Goal: Information Seeking & Learning: Learn about a topic

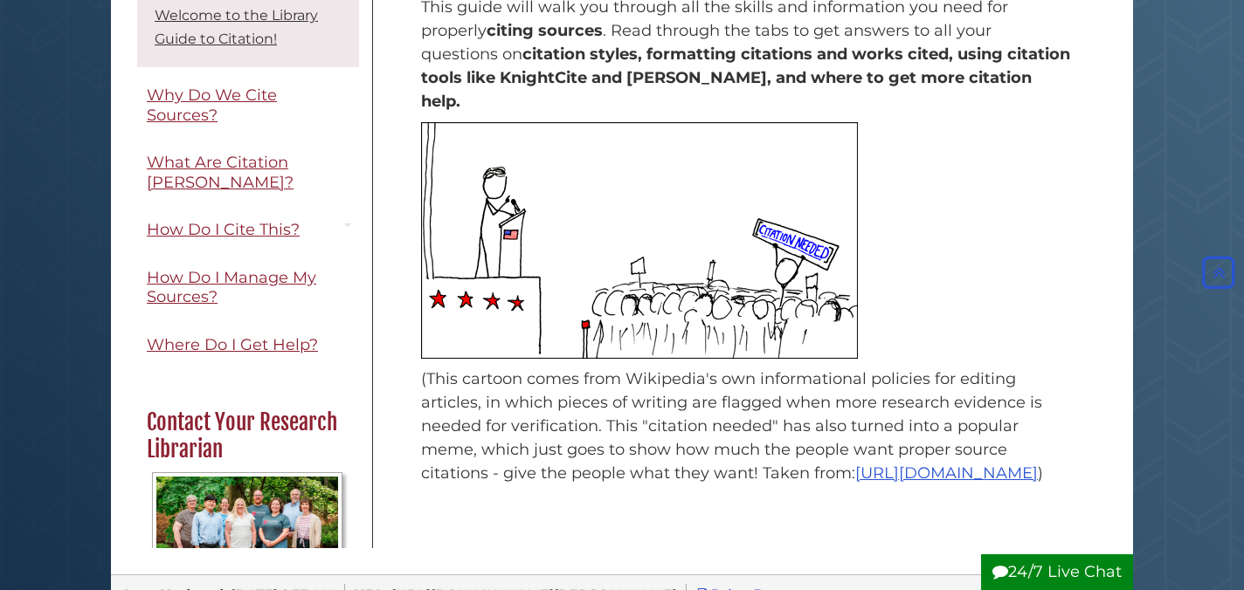
scroll to position [361, 0]
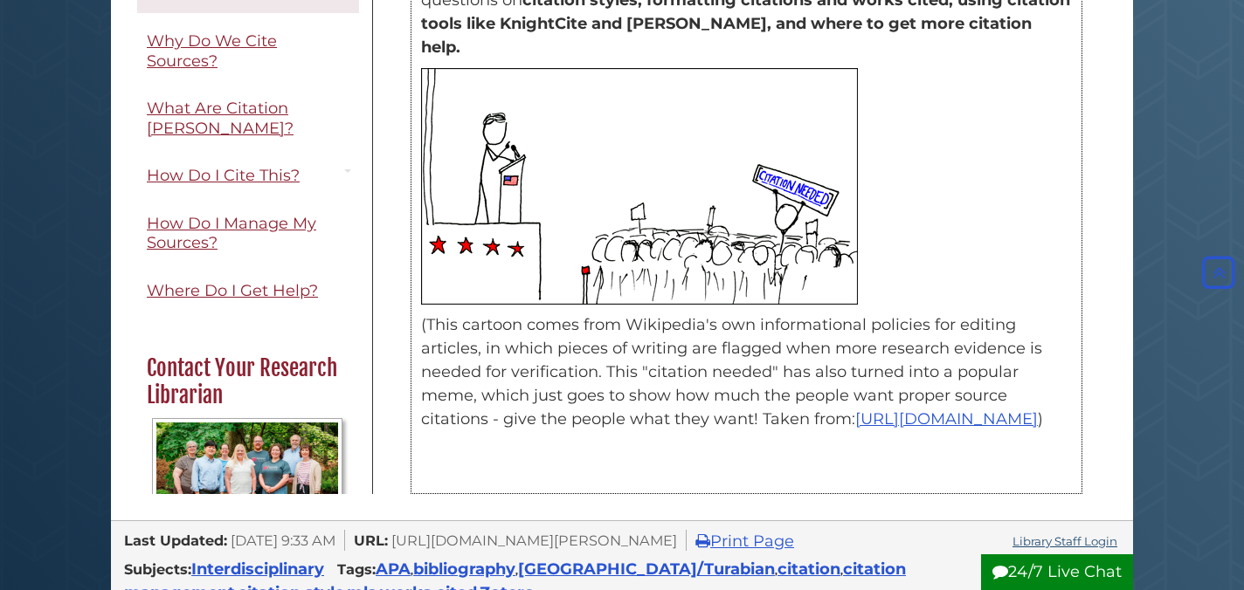
click at [596, 163] on img at bounding box center [639, 186] width 437 height 237
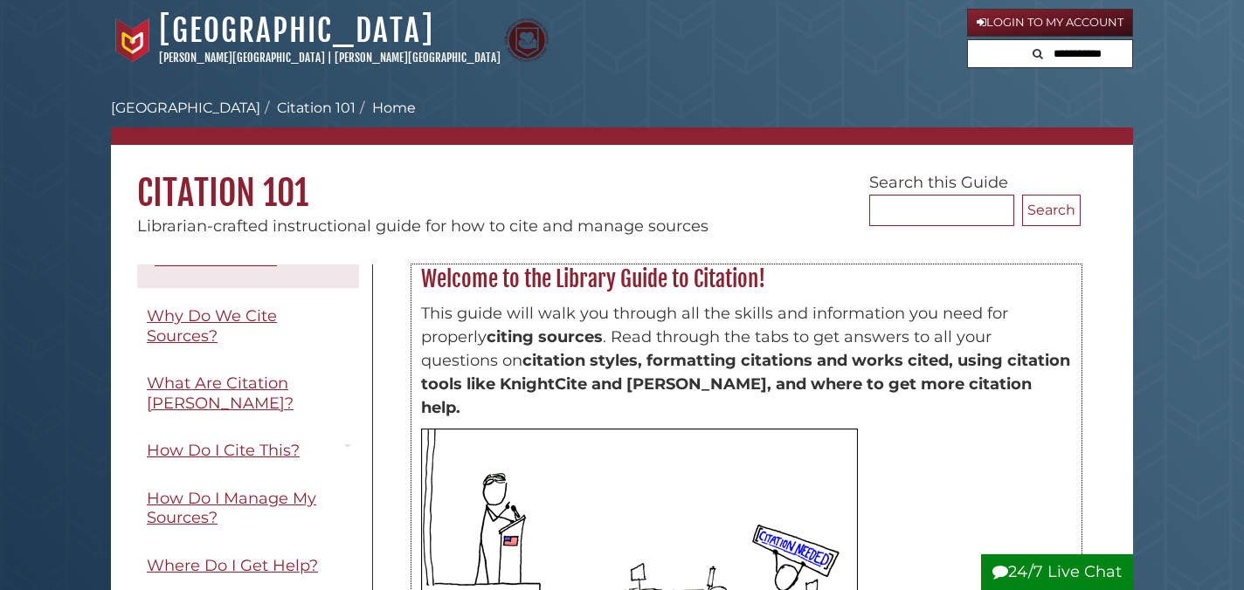
scroll to position [82, 0]
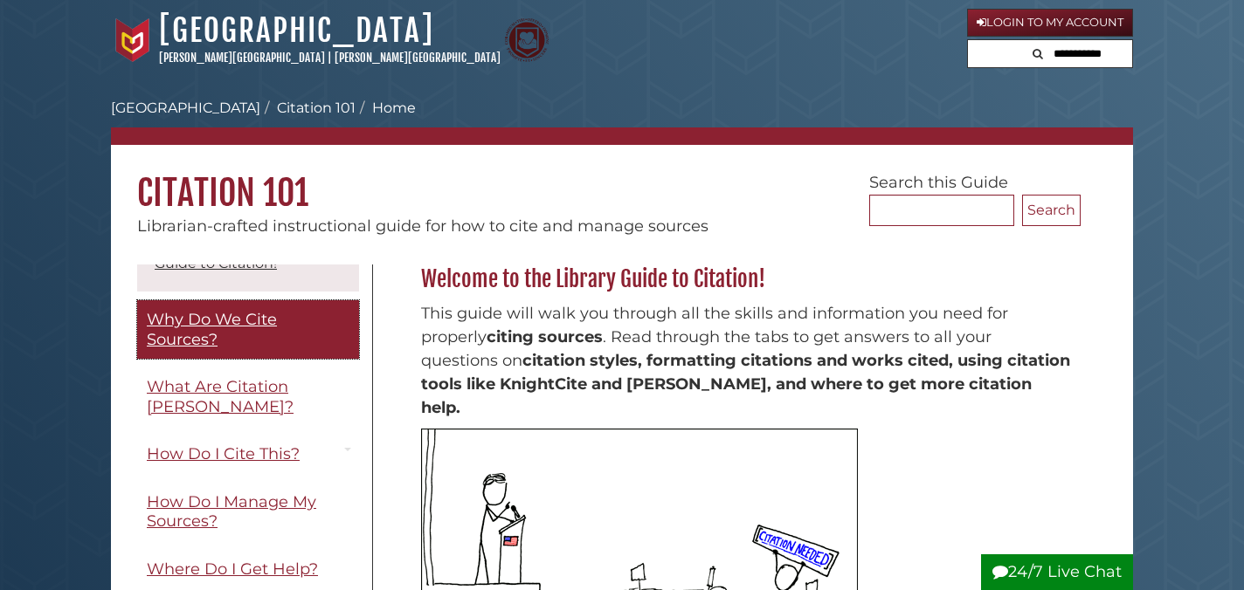
click at [209, 328] on span "Why Do We Cite Sources?" at bounding box center [212, 329] width 130 height 39
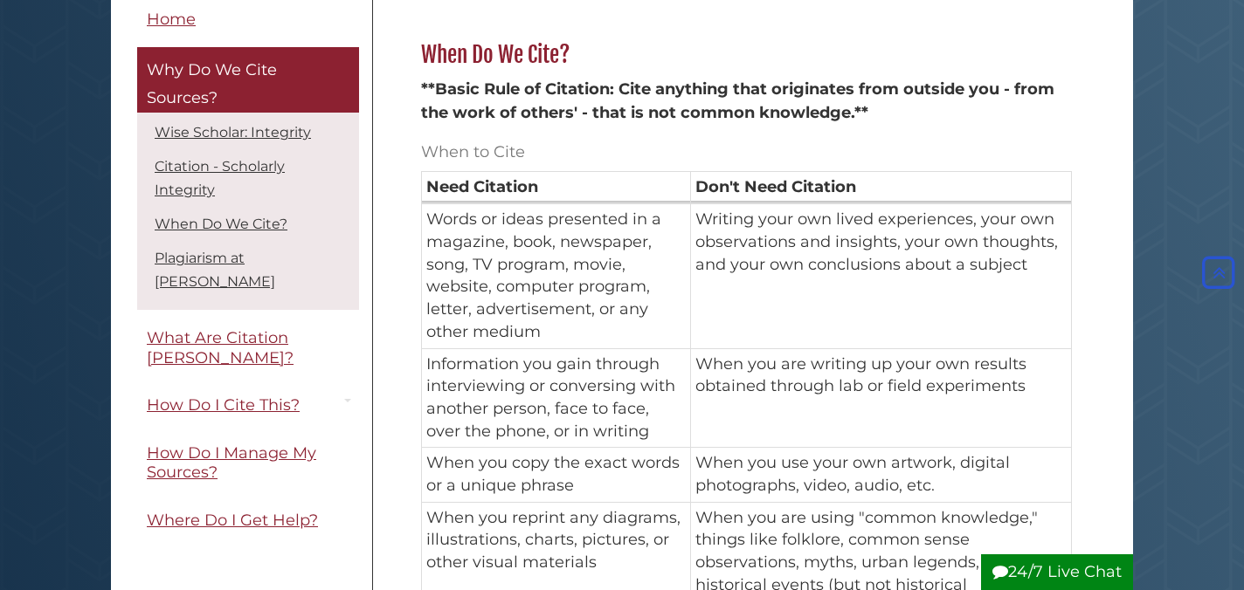
scroll to position [1100, 0]
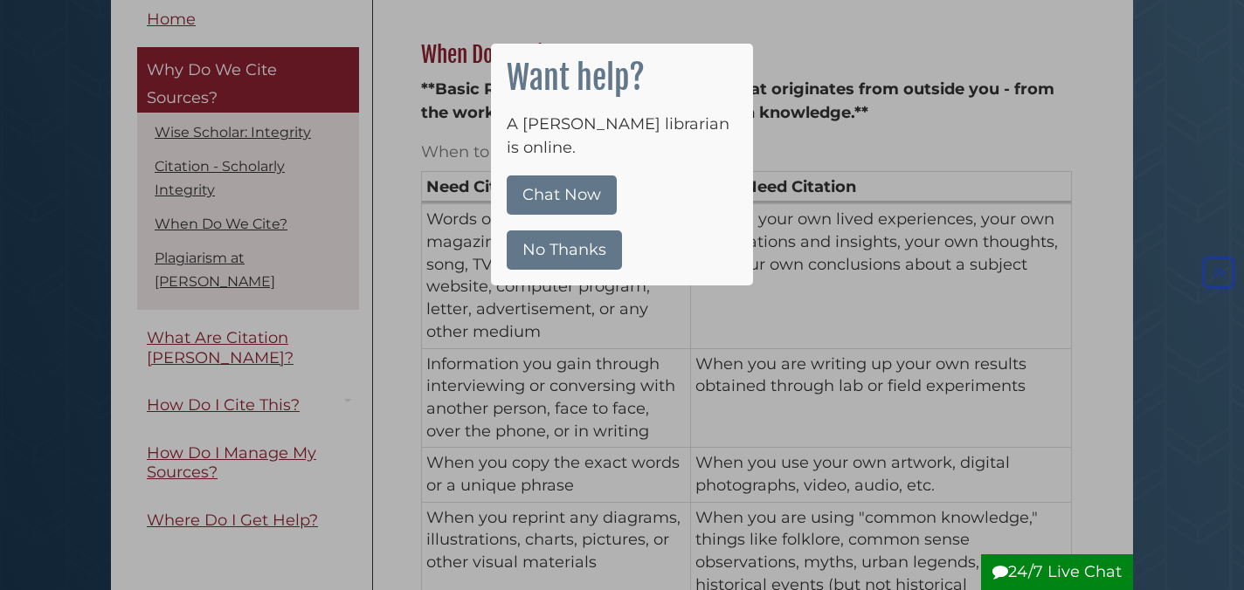
click at [531, 231] on button "No Thanks" at bounding box center [564, 250] width 115 height 39
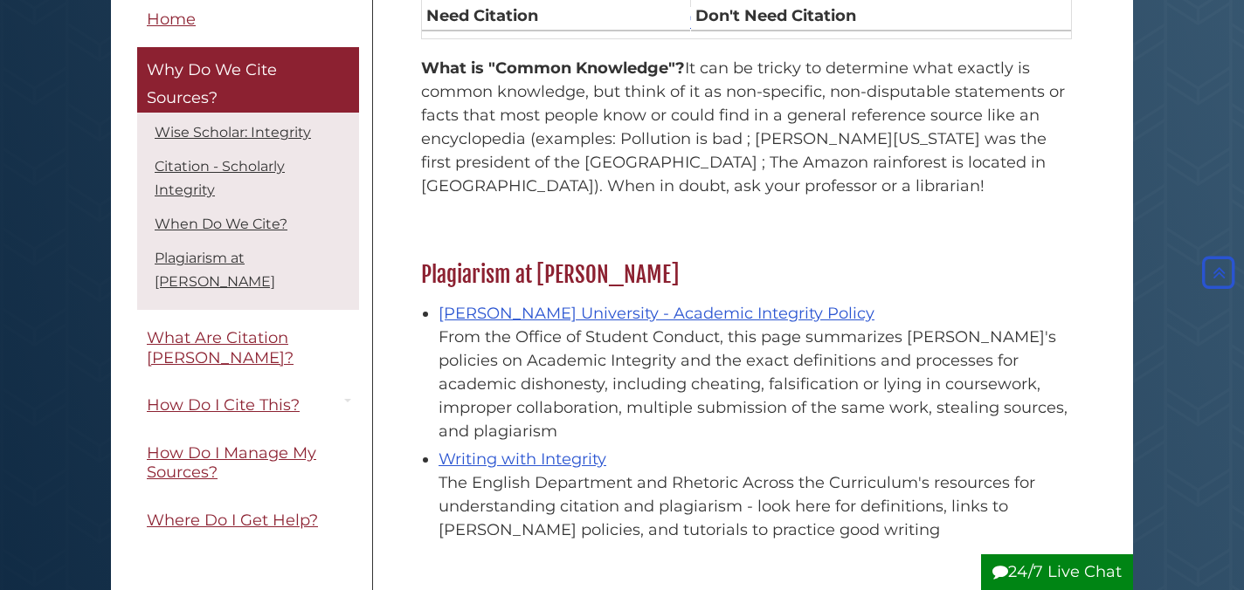
scroll to position [1878, 0]
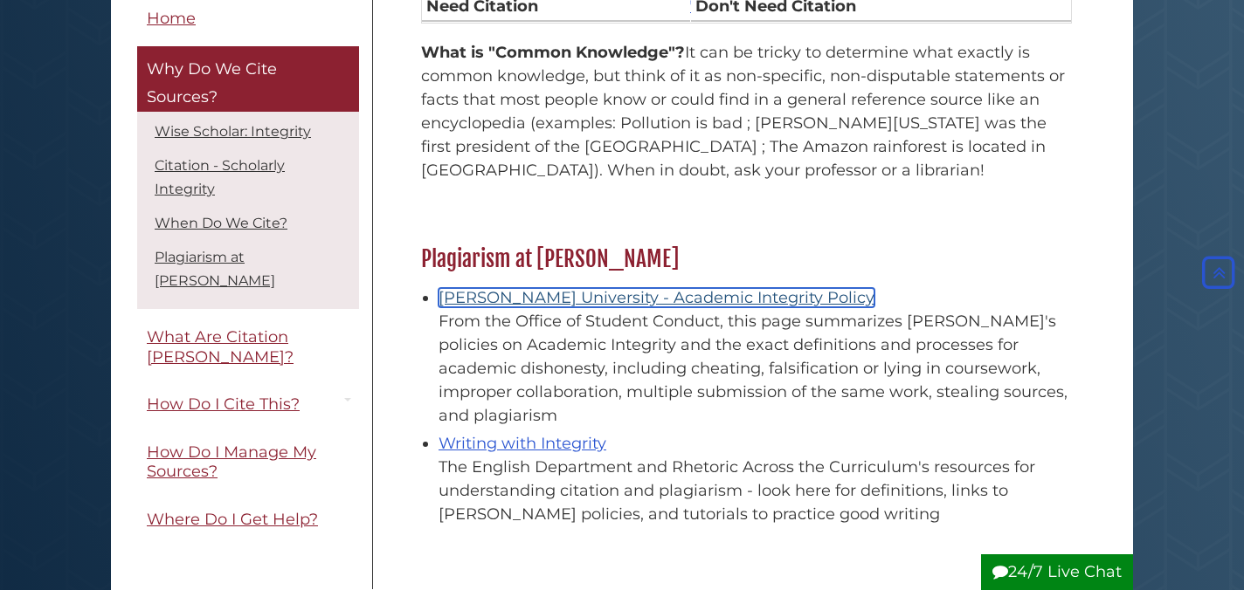
click at [598, 288] on link "Calvin University - Academic Integrity Policy" at bounding box center [656, 297] width 436 height 19
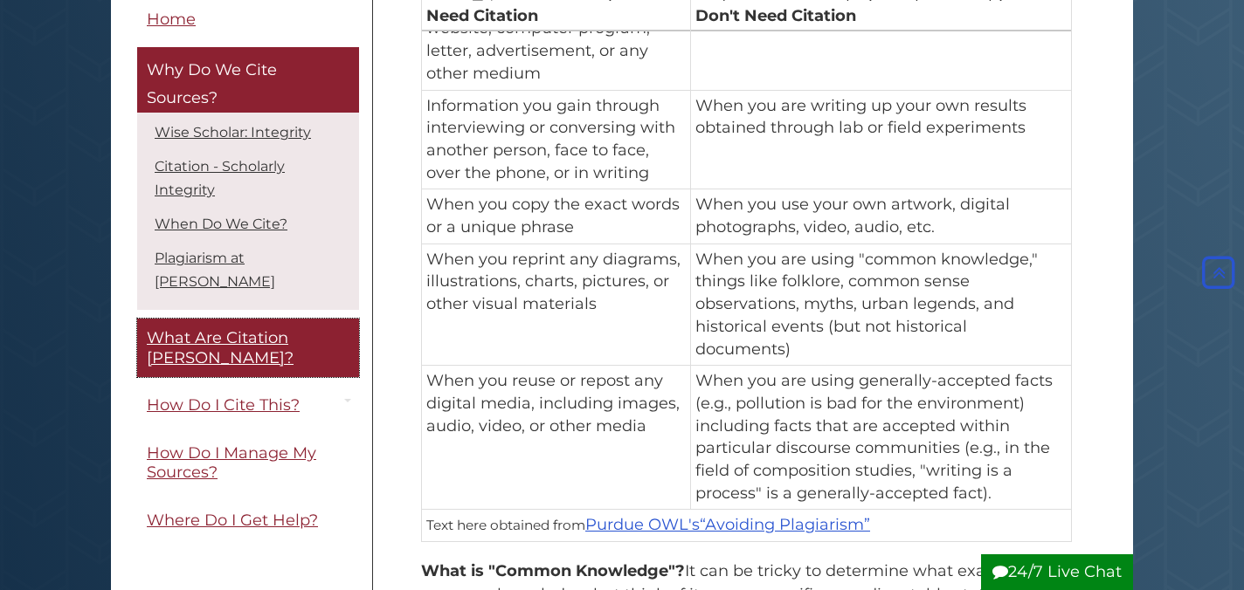
scroll to position [1319, 0]
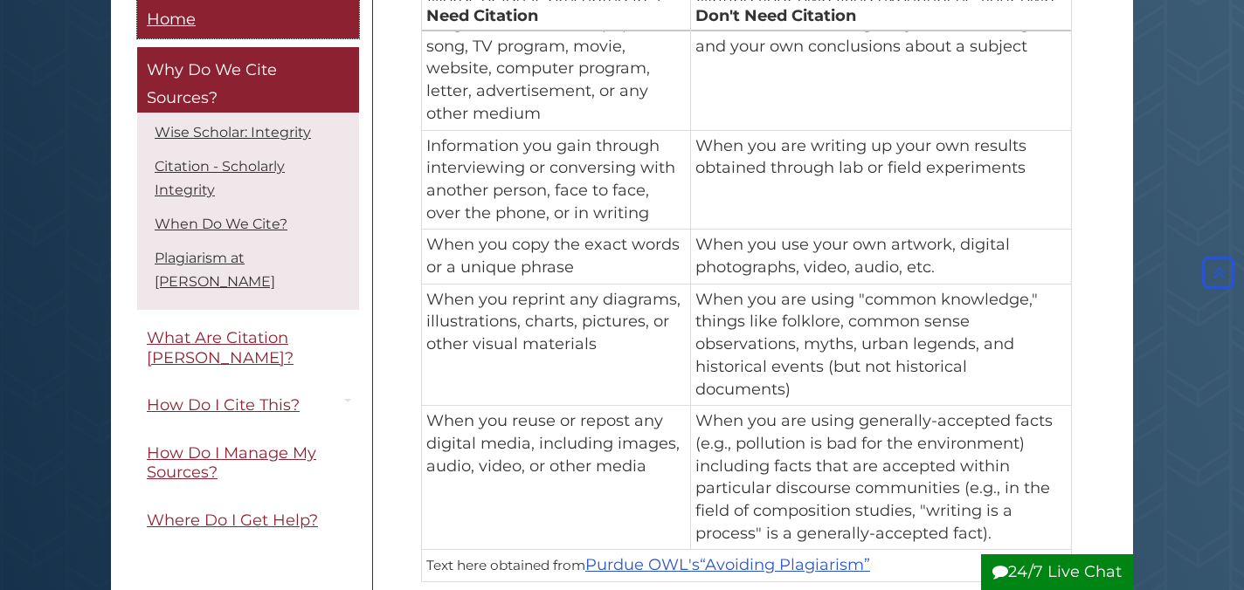
click at [176, 21] on span "Home" at bounding box center [171, 19] width 49 height 19
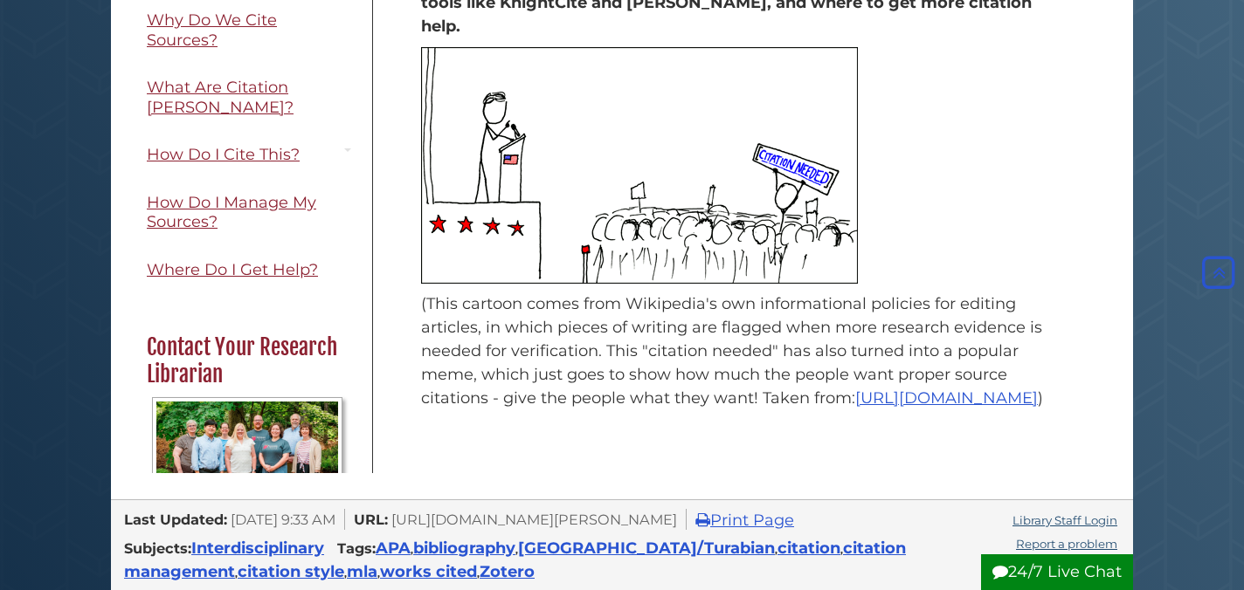
scroll to position [166, 0]
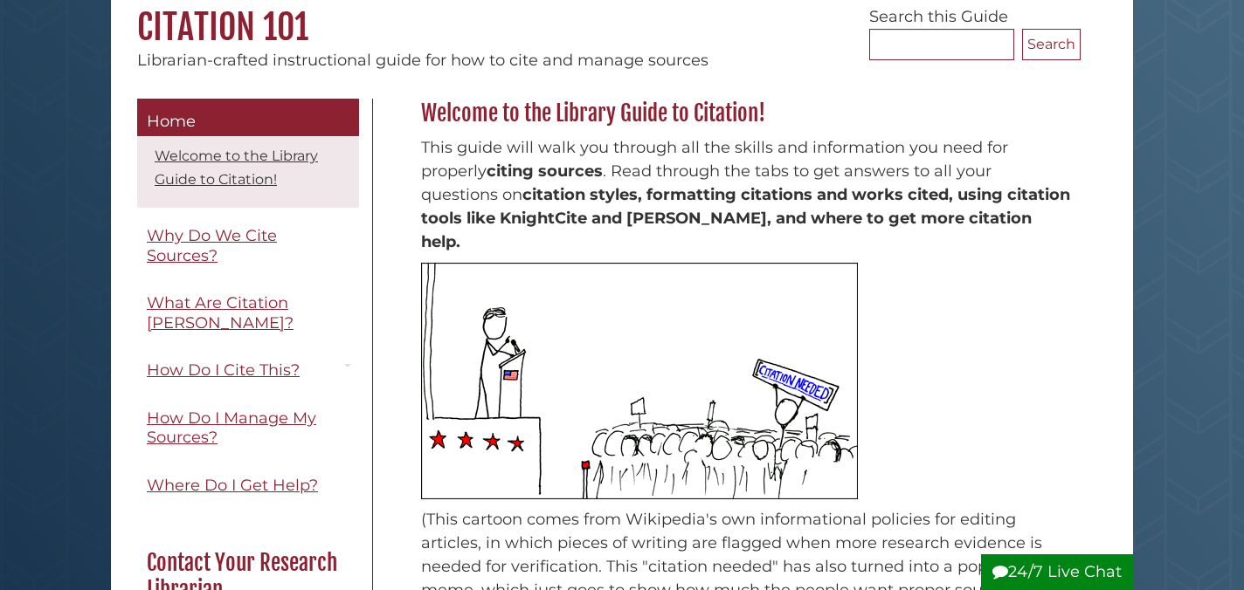
click at [249, 170] on li "Welcome to the Library Guide to Citation!" at bounding box center [247, 168] width 213 height 54
click at [254, 188] on link "Welcome to the Library Guide to Citation!" at bounding box center [236, 168] width 163 height 40
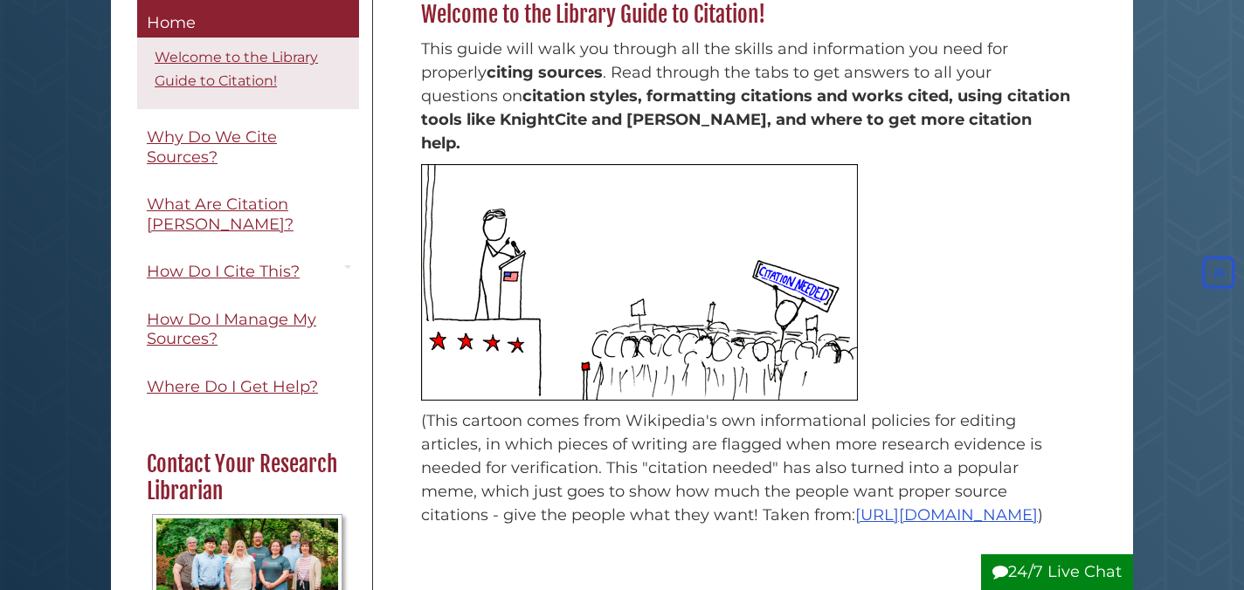
scroll to position [205, 0]
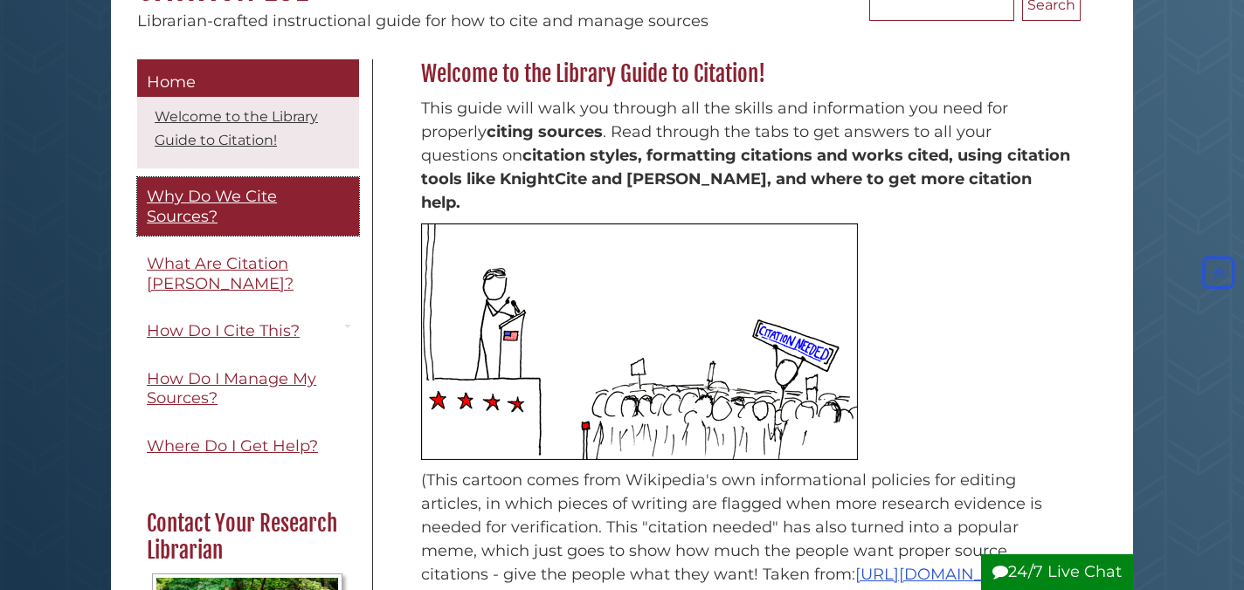
click at [227, 200] on span "Why Do We Cite Sources?" at bounding box center [212, 206] width 130 height 39
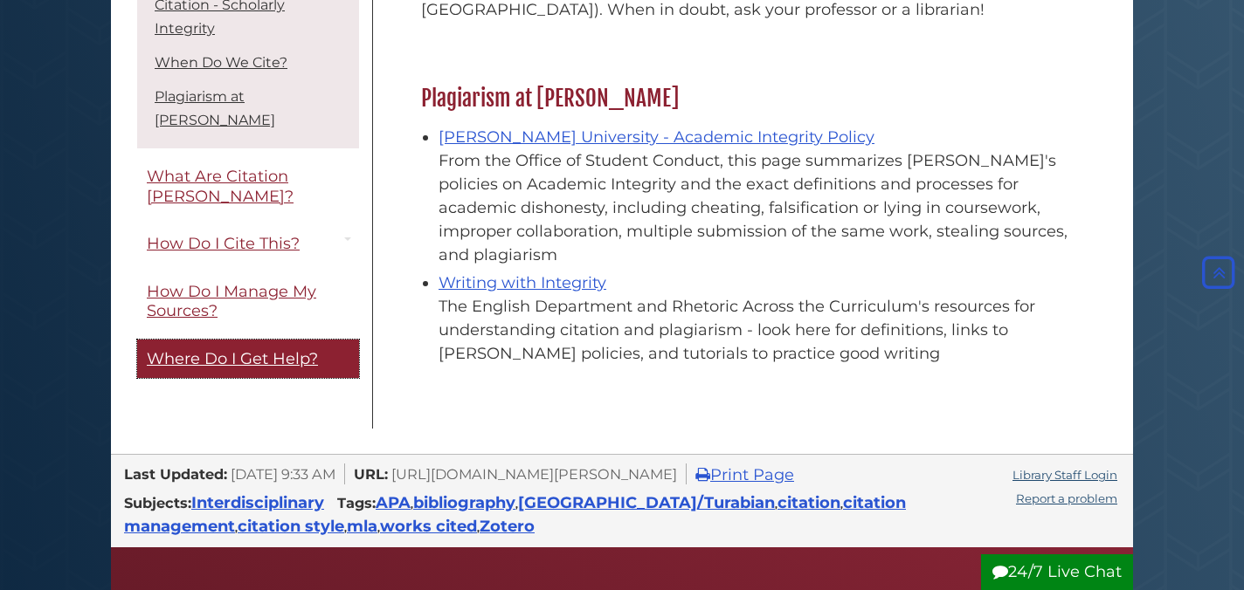
scroll to position [1992, 0]
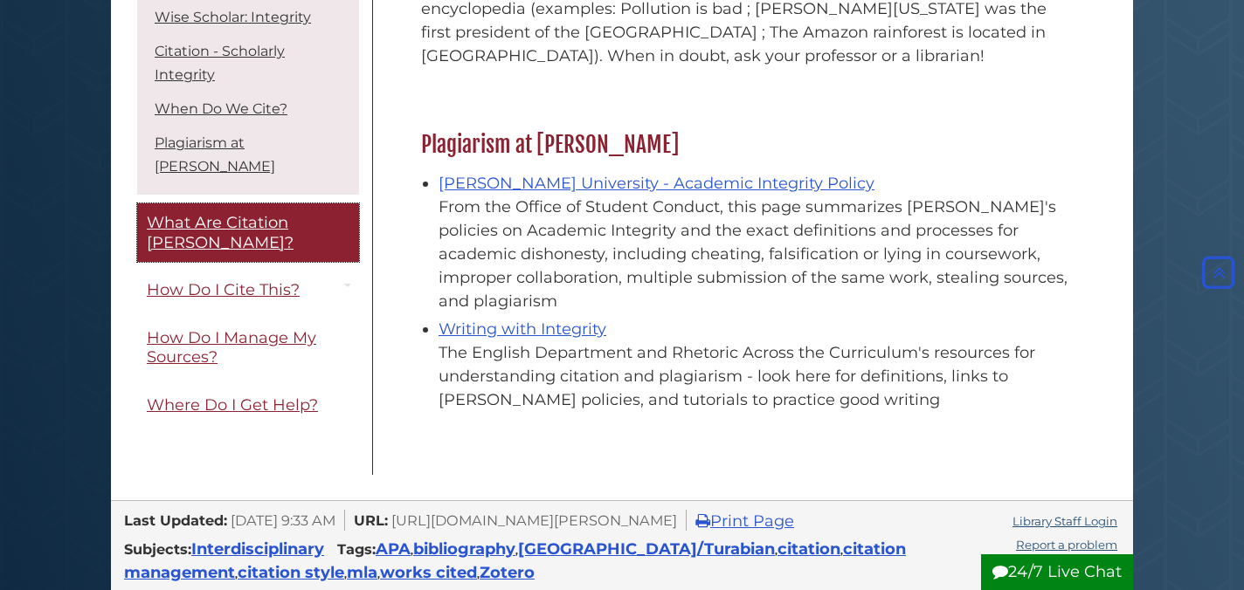
click at [190, 218] on span "What Are Citation Styles?" at bounding box center [220, 232] width 147 height 39
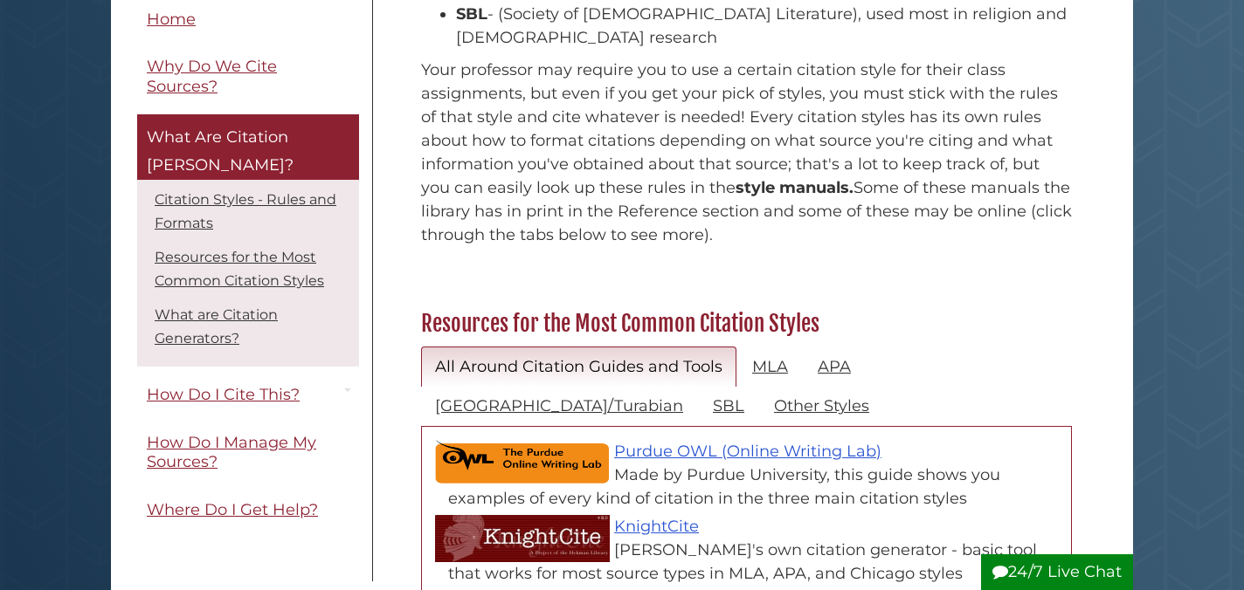
scroll to position [649, 0]
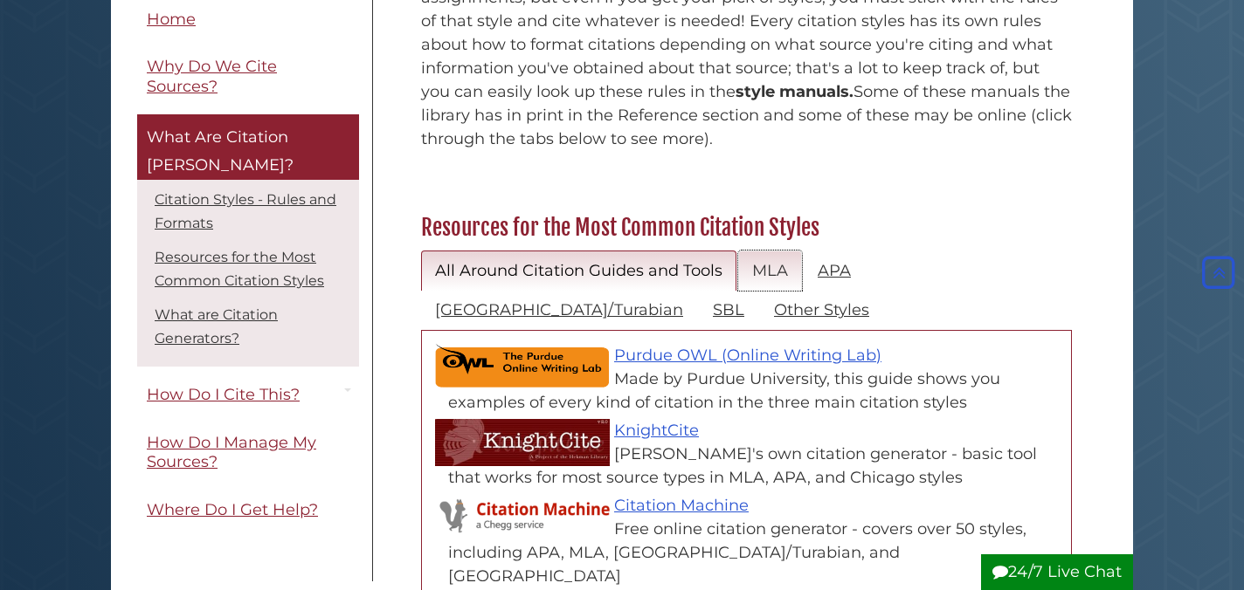
click at [780, 251] on link "MLA" at bounding box center [770, 271] width 64 height 41
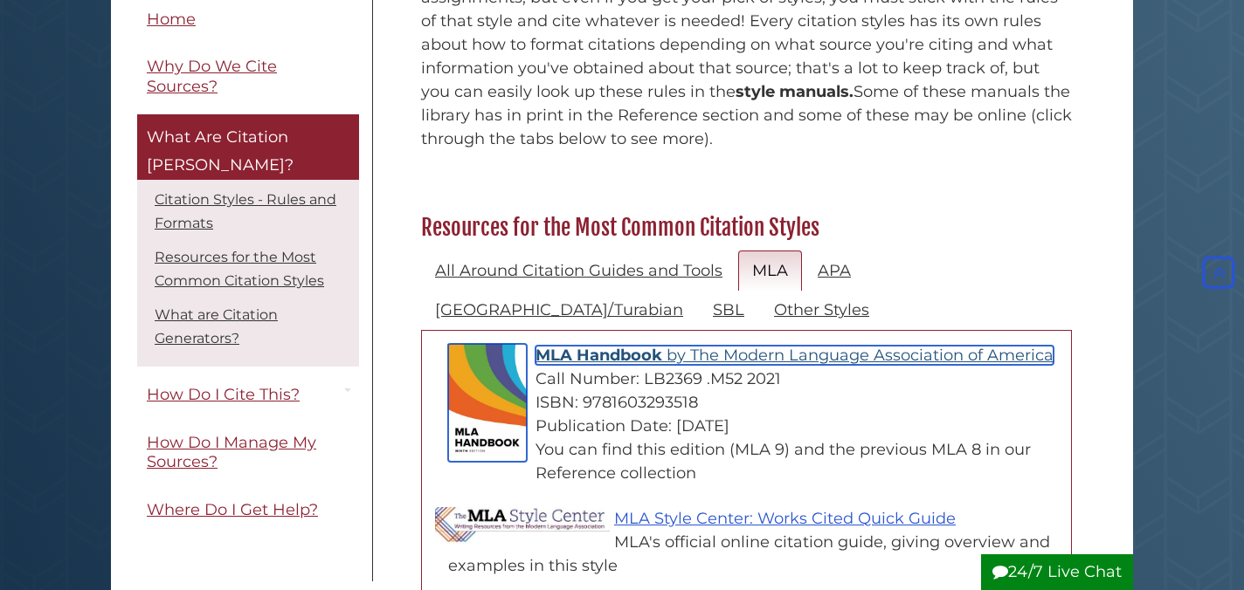
click at [605, 346] on span "MLA Handbook" at bounding box center [598, 355] width 127 height 19
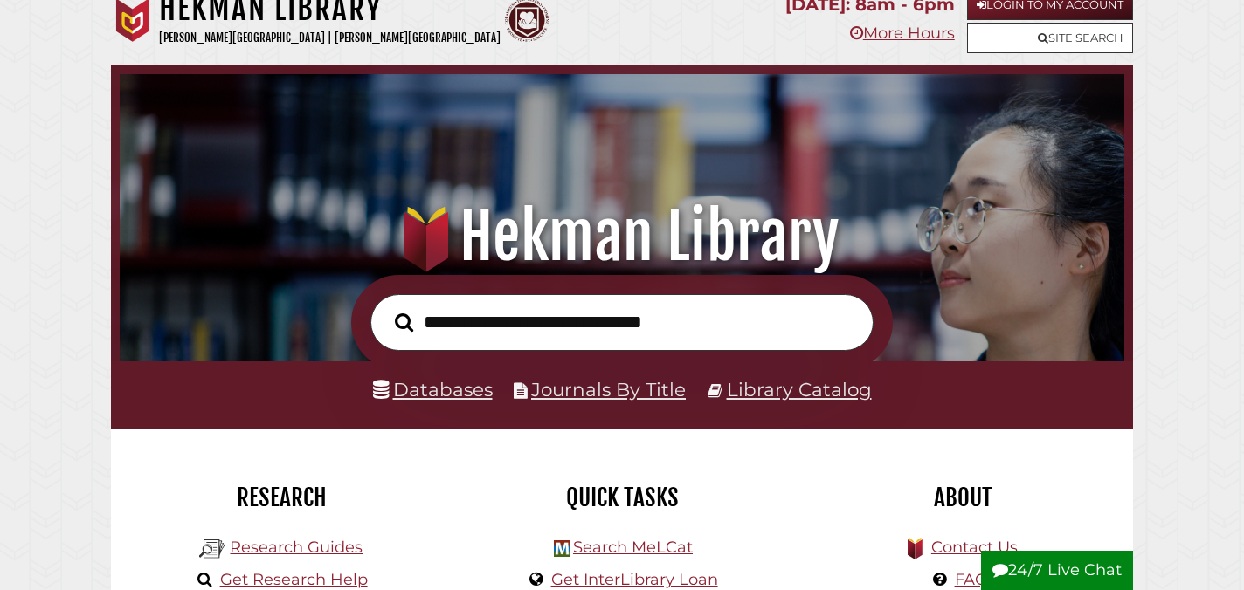
scroll to position [20, 0]
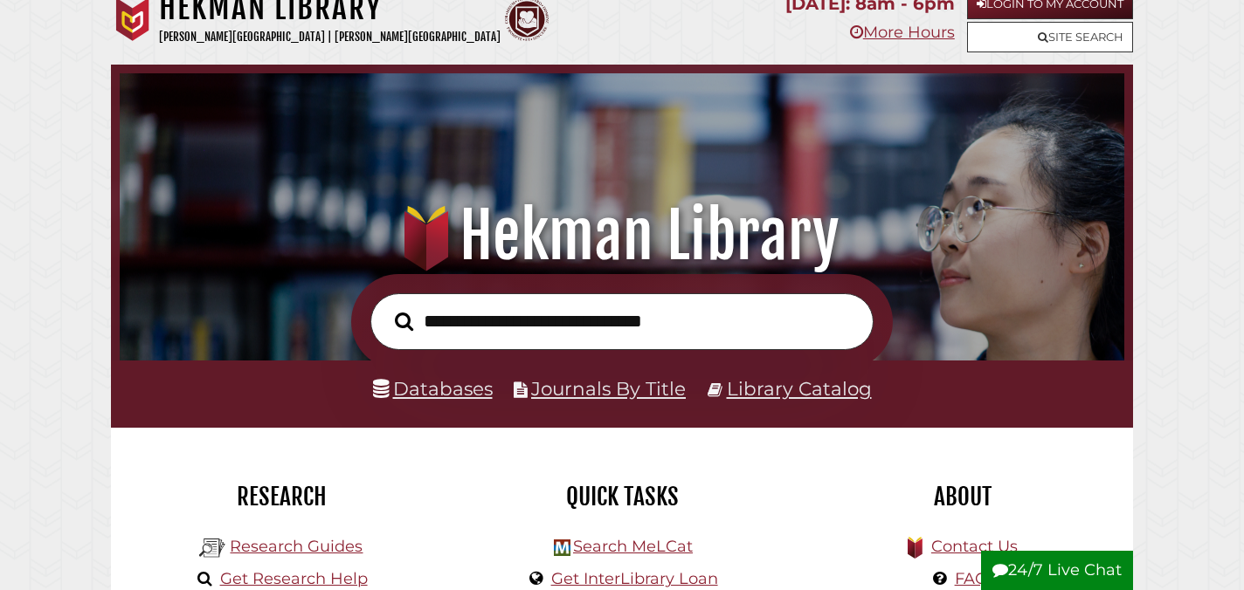
click at [632, 310] on input "text" at bounding box center [621, 321] width 503 height 57
type input "**********"
click at [386, 307] on button "Search" at bounding box center [404, 321] width 36 height 29
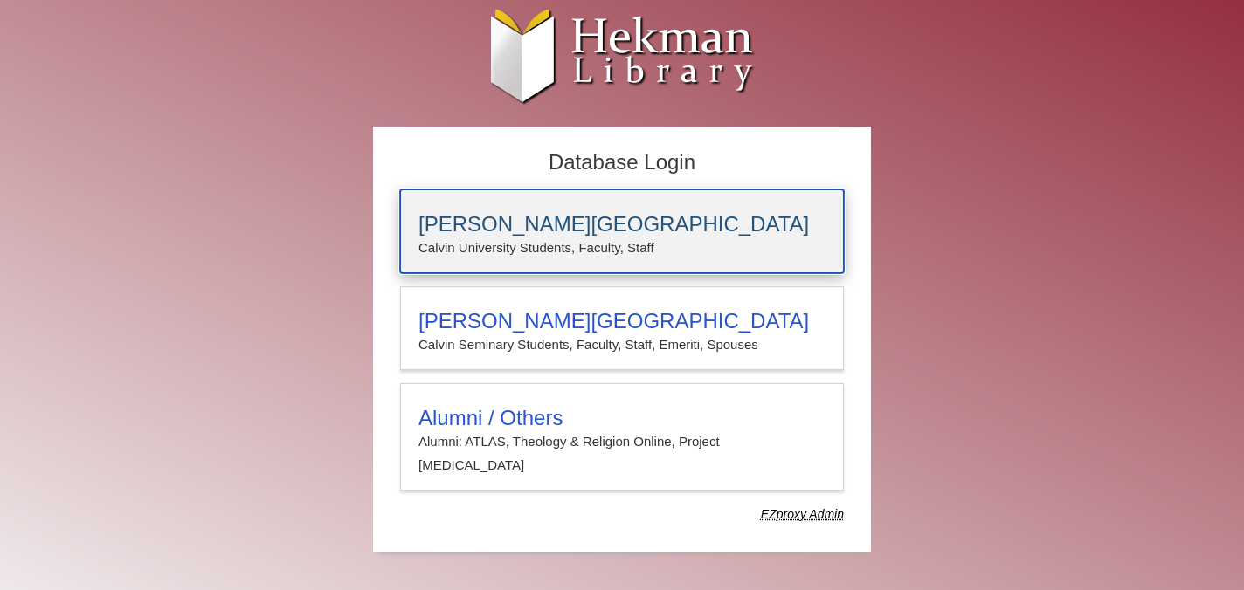
click at [600, 221] on h3 "[PERSON_NAME][GEOGRAPHIC_DATA]" at bounding box center [621, 224] width 407 height 24
